Goal: Task Accomplishment & Management: Use online tool/utility

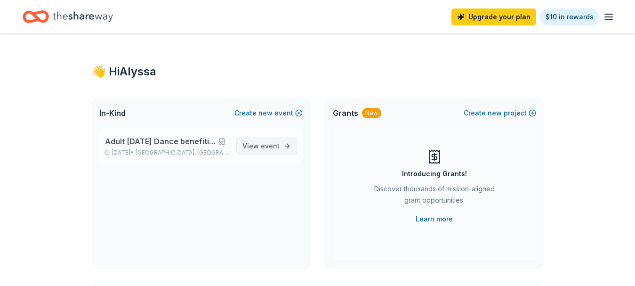
click at [280, 140] on link "View event" at bounding box center [266, 145] width 61 height 17
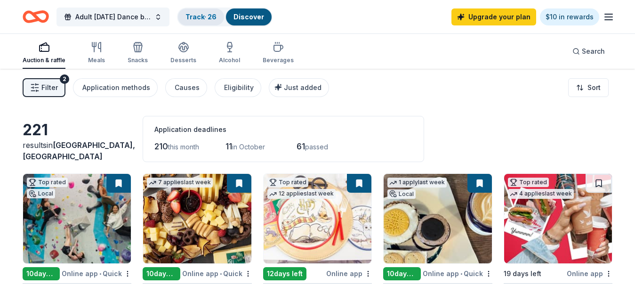
click at [212, 16] on link "Track · 26" at bounding box center [200, 17] width 31 height 8
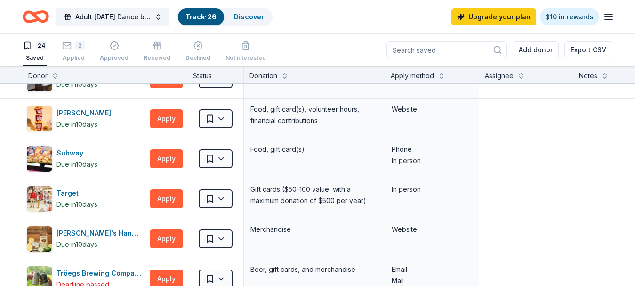
scroll to position [671, 0]
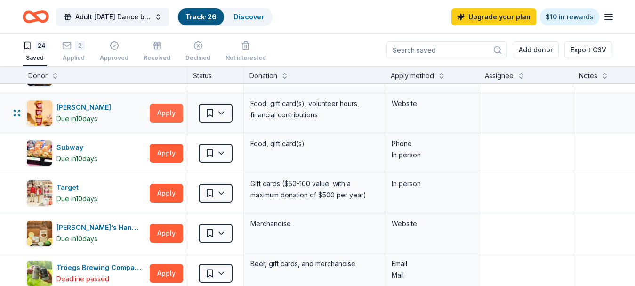
click at [161, 117] on button "Apply" at bounding box center [166, 113] width 33 height 19
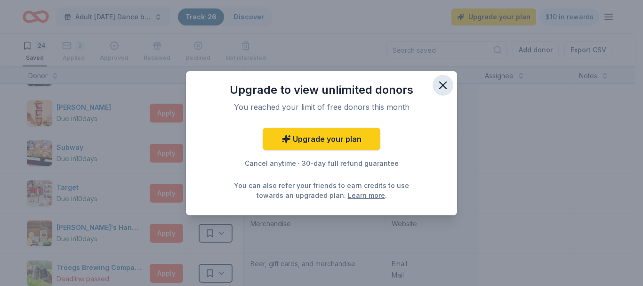
click at [445, 79] on icon "button" at bounding box center [442, 85] width 13 height 13
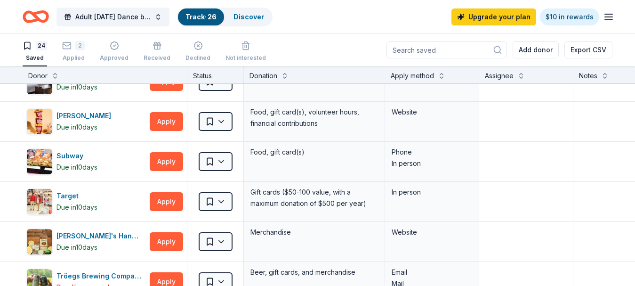
scroll to position [643, 0]
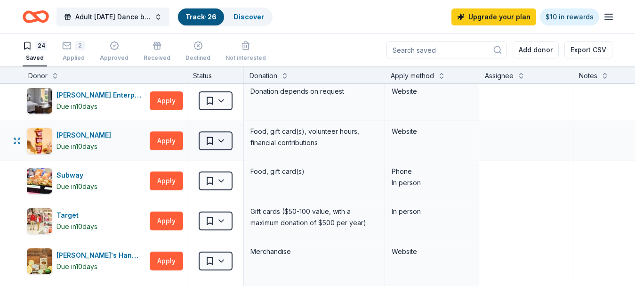
click at [217, 143] on html "Adult [DATE] Dance benefiting Light Up Hope Track · 26 Discover Upgrade your pl…" at bounding box center [317, 143] width 635 height 286
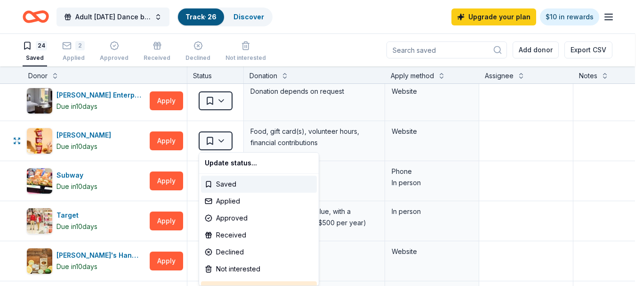
click at [532, 143] on html "Adult [DATE] Dance benefiting Light Up Hope Track · 26 Discover Upgrade your pl…" at bounding box center [321, 143] width 643 height 286
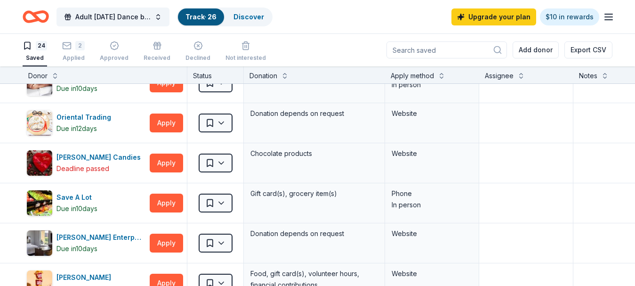
scroll to position [504, 0]
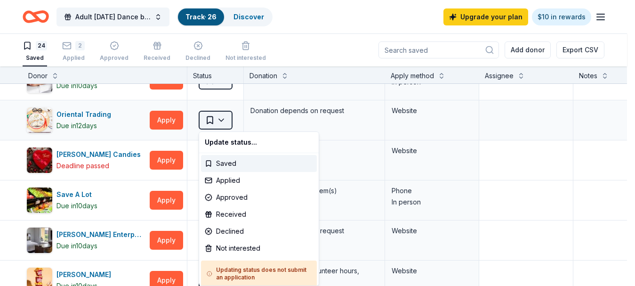
click at [216, 122] on html "Adult [DATE] Dance benefiting Light Up Hope Track · 26 Discover Upgrade your pl…" at bounding box center [317, 143] width 635 height 286
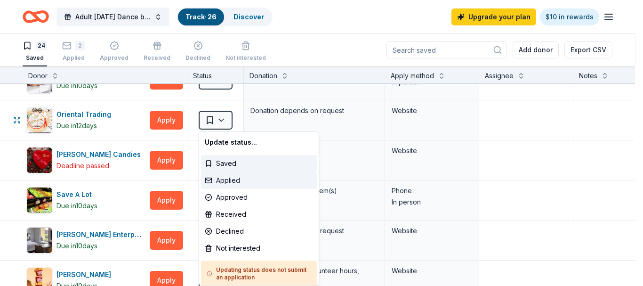
click at [229, 177] on div "Applied" at bounding box center [259, 180] width 116 height 17
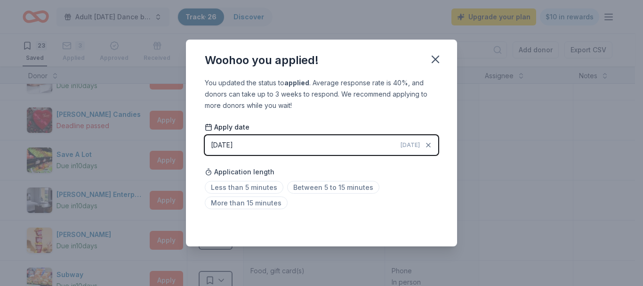
click at [360, 145] on button "[DATE] [DATE]" at bounding box center [322, 145] width 234 height 20
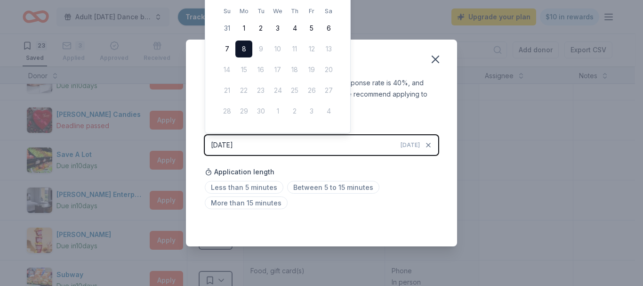
click at [360, 145] on button "[DATE] [DATE]" at bounding box center [322, 145] width 234 height 20
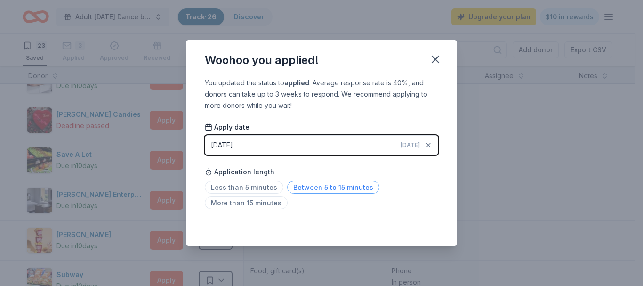
click at [315, 187] on span "Between 5 to 15 minutes" at bounding box center [333, 187] width 92 height 13
click at [435, 57] on icon "button" at bounding box center [435, 59] width 13 height 13
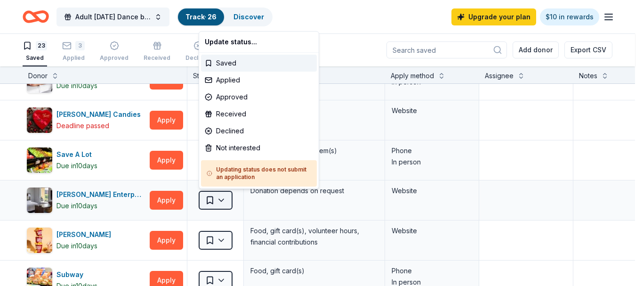
click at [220, 200] on html "Adult [DATE] Dance benefiting Light Up Hope Track · 26 Discover Upgrade your pl…" at bounding box center [321, 143] width 643 height 286
click at [254, 79] on div "Applied" at bounding box center [259, 80] width 116 height 17
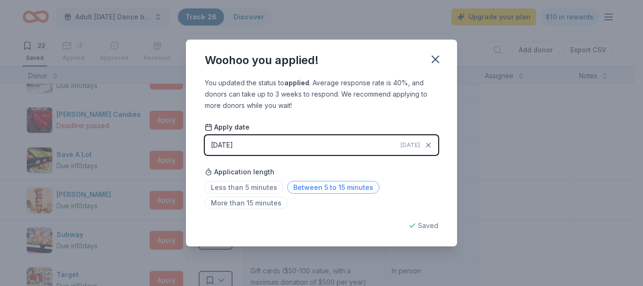
click at [365, 186] on span "Between 5 to 15 minutes" at bounding box center [333, 187] width 92 height 13
click at [438, 58] on icon "button" at bounding box center [435, 59] width 13 height 13
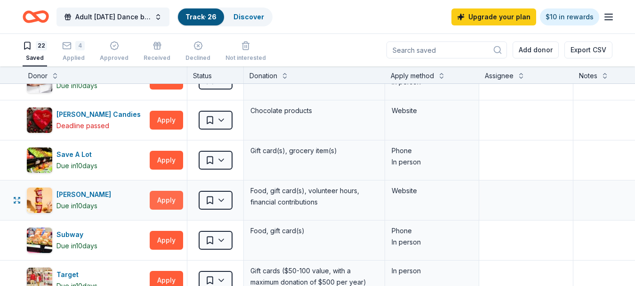
click at [163, 197] on button "Apply" at bounding box center [166, 200] width 33 height 19
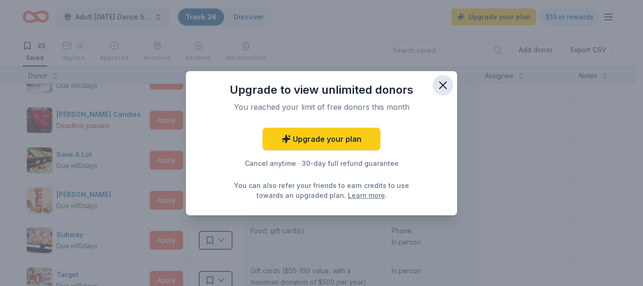
click at [445, 84] on icon "button" at bounding box center [442, 85] width 13 height 13
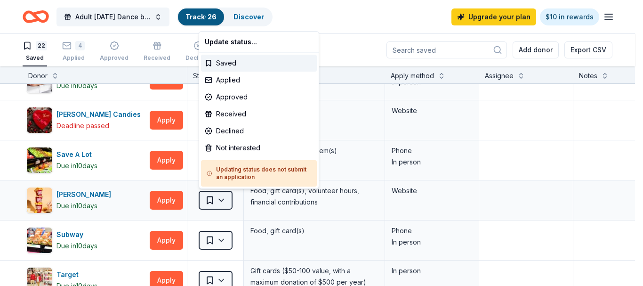
click at [221, 201] on html "Adult [DATE] Dance benefiting Light Up Hope Track · 26 Discover Upgrade your pl…" at bounding box center [321, 143] width 643 height 286
click at [258, 80] on div "Applied" at bounding box center [259, 80] width 116 height 17
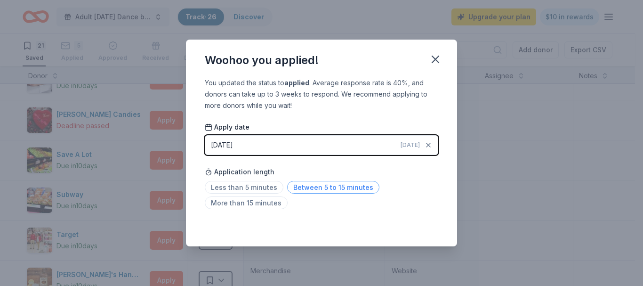
click at [307, 186] on span "Between 5 to 15 minutes" at bounding box center [333, 187] width 92 height 13
click at [436, 58] on icon "button" at bounding box center [435, 59] width 7 height 7
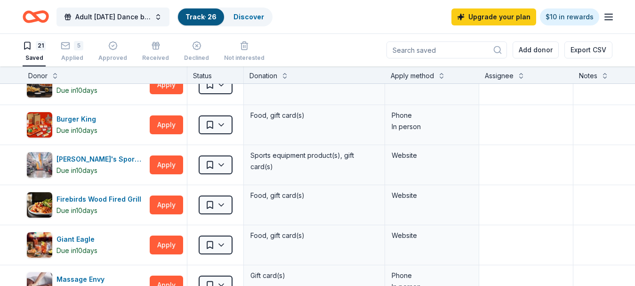
scroll to position [297, 0]
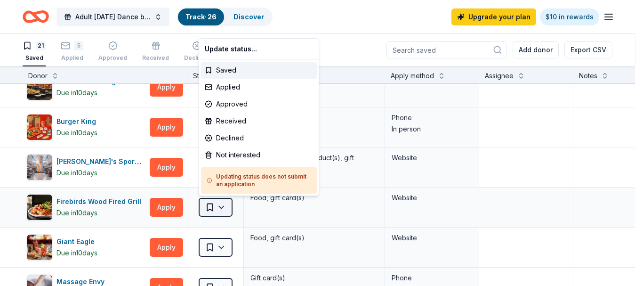
click at [215, 205] on html "Adult [DATE] Dance benefiting Light Up Hope Track · 26 Discover Upgrade your pl…" at bounding box center [321, 143] width 643 height 286
click at [253, 90] on div "Applied" at bounding box center [259, 87] width 116 height 17
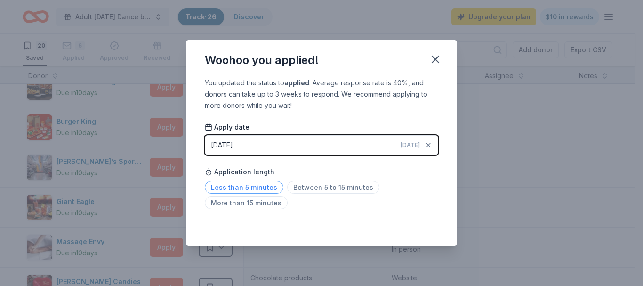
click at [260, 186] on span "Less than 5 minutes" at bounding box center [244, 187] width 79 height 13
click at [441, 57] on icon "button" at bounding box center [435, 59] width 13 height 13
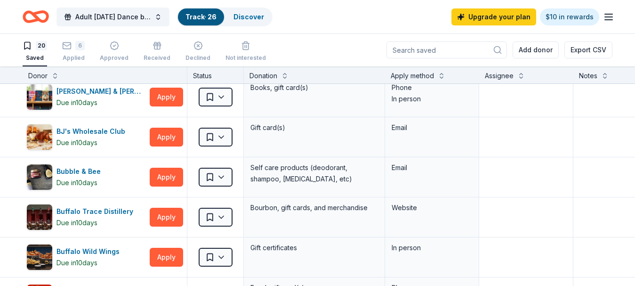
scroll to position [120, 0]
